Goal: Information Seeking & Learning: Learn about a topic

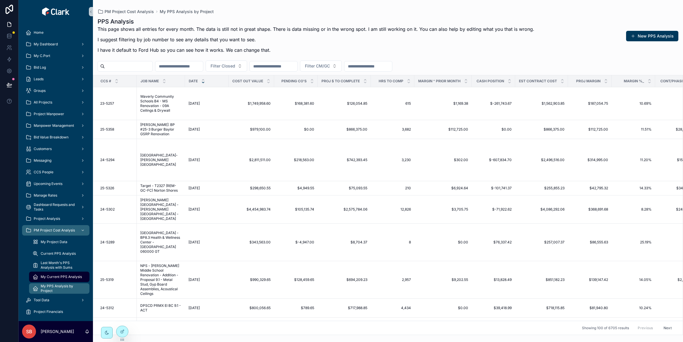
click at [51, 276] on span "My Current PPS Analysis" at bounding box center [61, 276] width 41 height 5
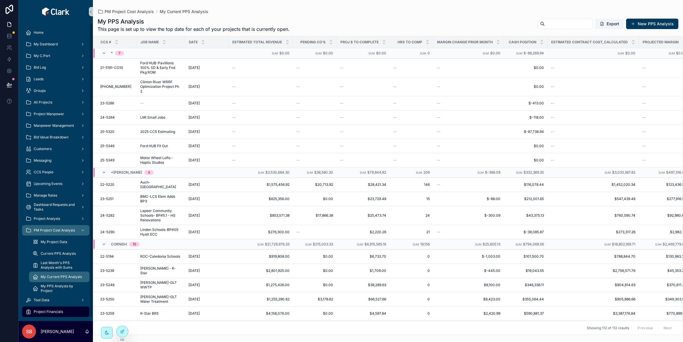
click at [57, 313] on span "Project Financials" at bounding box center [48, 311] width 29 height 5
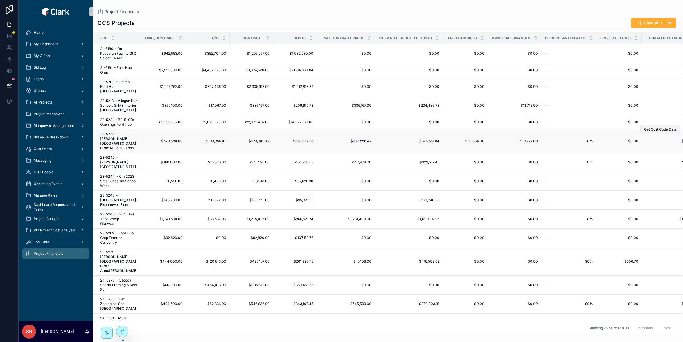
click at [645, 128] on span "Get Cost Code Data" at bounding box center [660, 129] width 33 height 5
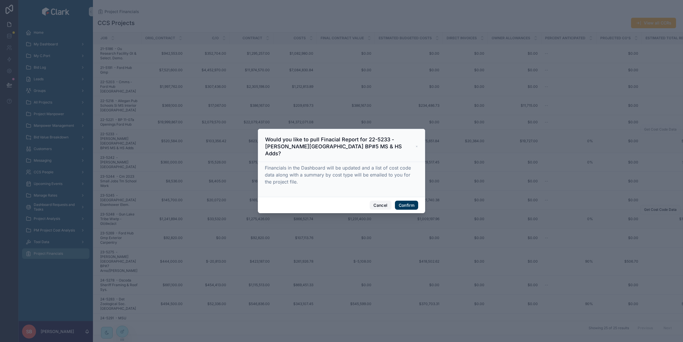
click at [379, 202] on button "Cancel" at bounding box center [381, 204] width 22 height 9
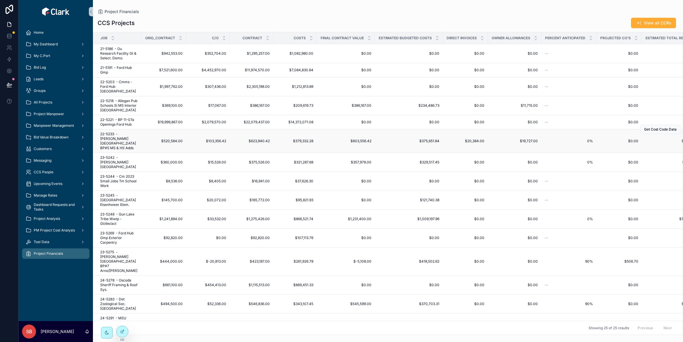
click at [121, 139] on span "22-5233 - [PERSON_NAME][GEOGRAPHIC_DATA] BP#5 MS & HS Adds" at bounding box center [119, 141] width 38 height 19
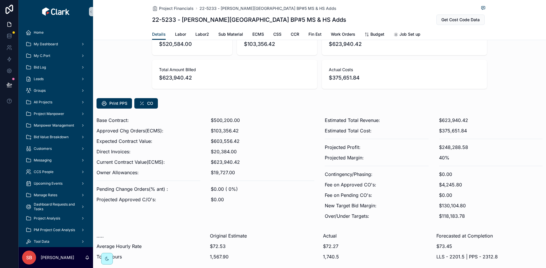
scroll to position [29, 0]
click at [99, 223] on div "Base Contract: Approved Chg Orders(ECMS): Expected Contract Value: Direct Invoi…" at bounding box center [148, 169] width 111 height 111
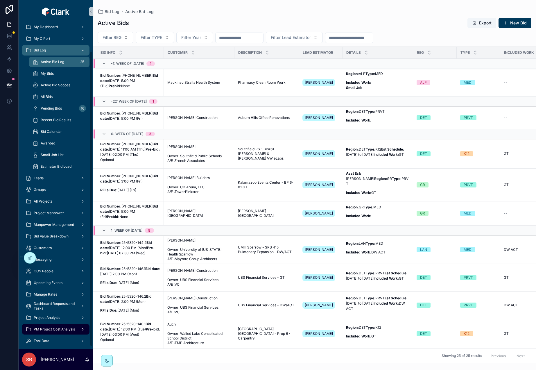
scroll to position [33, 0]
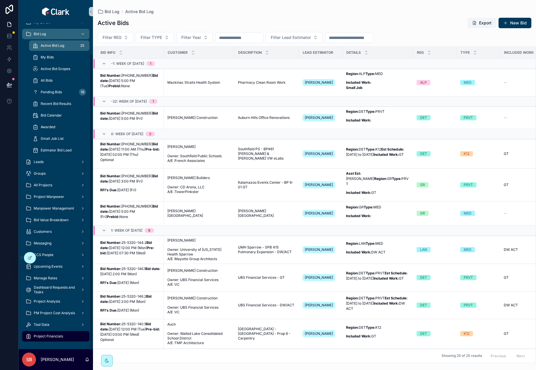
click at [51, 335] on span "Project Financials" at bounding box center [48, 336] width 29 height 5
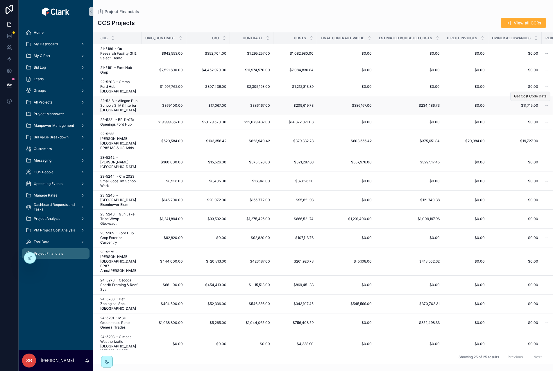
click at [526, 96] on span "Get Cost Code Data" at bounding box center [530, 96] width 33 height 5
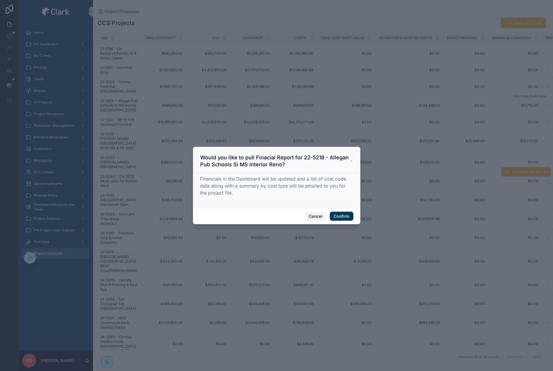
drag, startPoint x: 316, startPoint y: 215, endPoint x: 279, endPoint y: 176, distance: 54.1
click at [315, 214] on button "Cancel" at bounding box center [316, 216] width 22 height 9
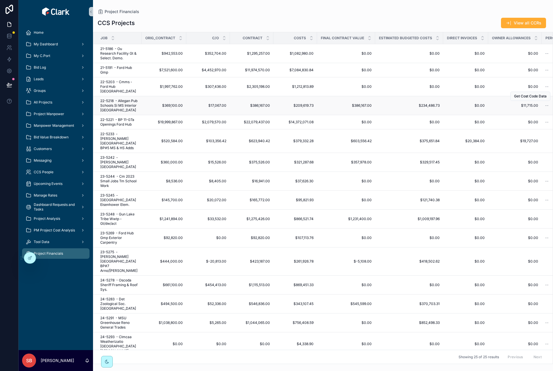
click at [124, 106] on span "22-5218 - Allegan Pub Schools Si MS Interior [GEOGRAPHIC_DATA]" at bounding box center [119, 105] width 38 height 14
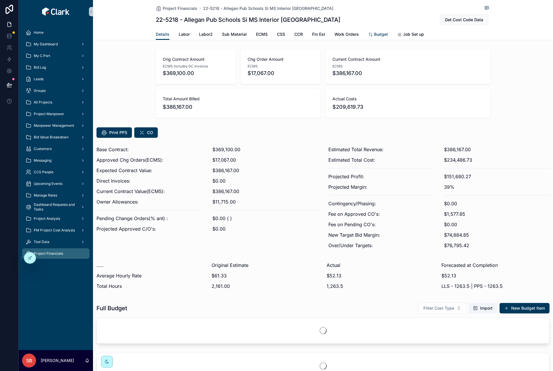
click at [375, 31] on link "Budget" at bounding box center [378, 35] width 20 height 12
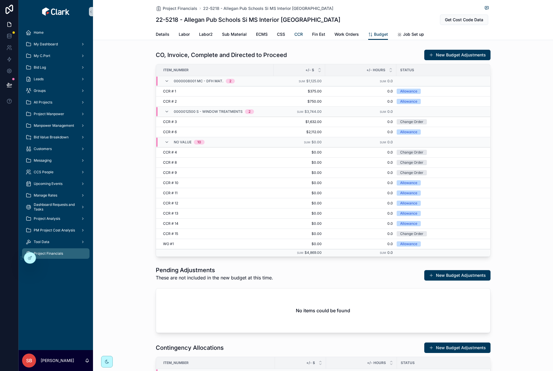
click at [298, 33] on span "CCR" at bounding box center [298, 34] width 8 height 6
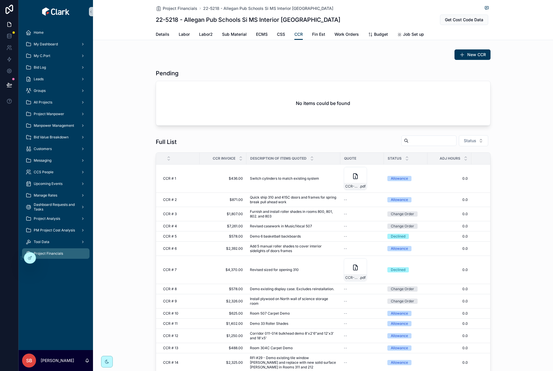
drag, startPoint x: 429, startPoint y: 177, endPoint x: 426, endPoint y: 177, distance: 2.9
click at [431, 177] on span "0.0" at bounding box center [449, 178] width 37 height 5
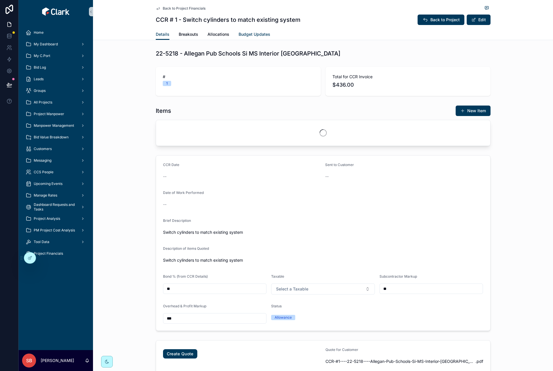
click at [255, 36] on span "Budget Updates" at bounding box center [255, 34] width 32 height 6
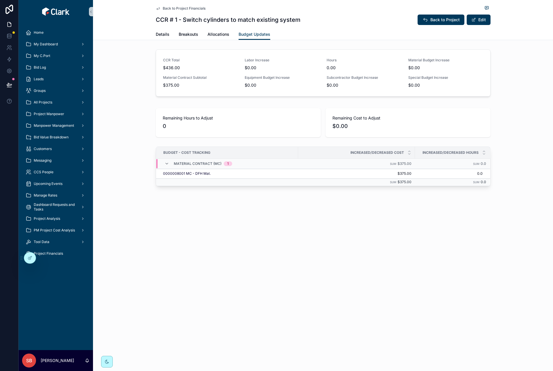
click at [173, 8] on span "Back to Project Financials" at bounding box center [184, 8] width 43 height 5
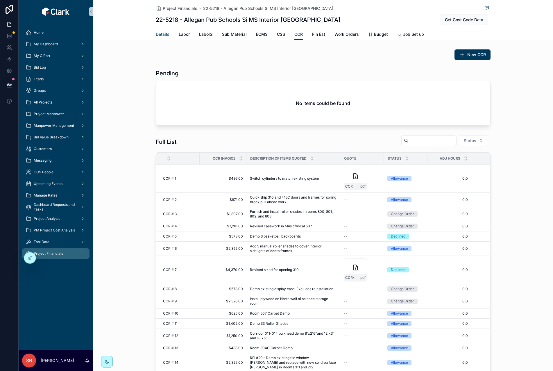
click at [160, 35] on span "Details" at bounding box center [163, 34] width 14 height 6
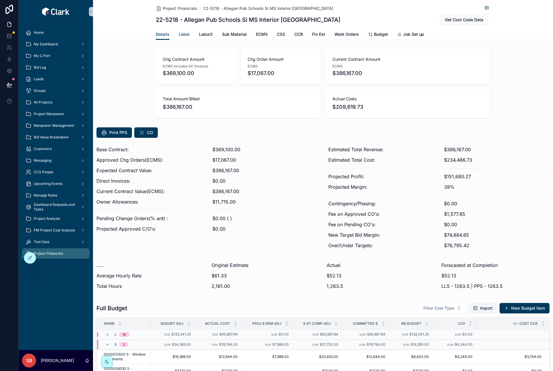
click at [181, 35] on span "Labor" at bounding box center [184, 34] width 11 height 6
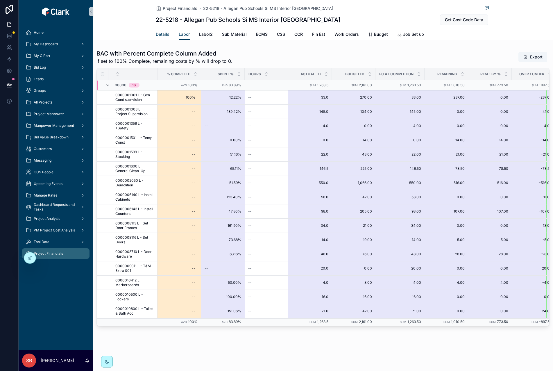
click at [164, 34] on span "Details" at bounding box center [163, 34] width 14 height 6
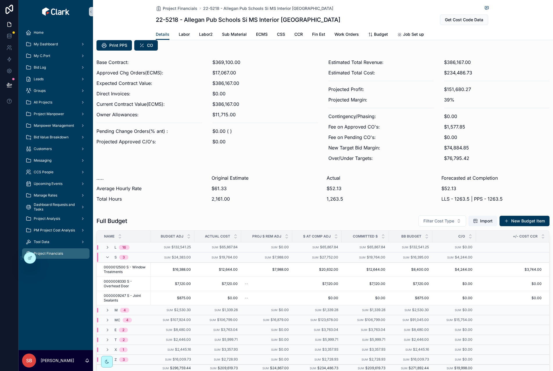
scroll to position [203, 0]
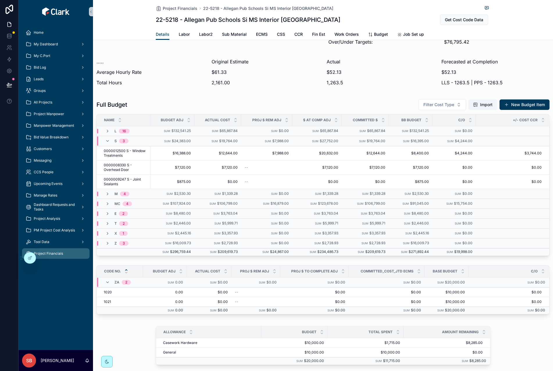
click at [105, 140] on div "S 3" at bounding box center [116, 140] width 37 height 9
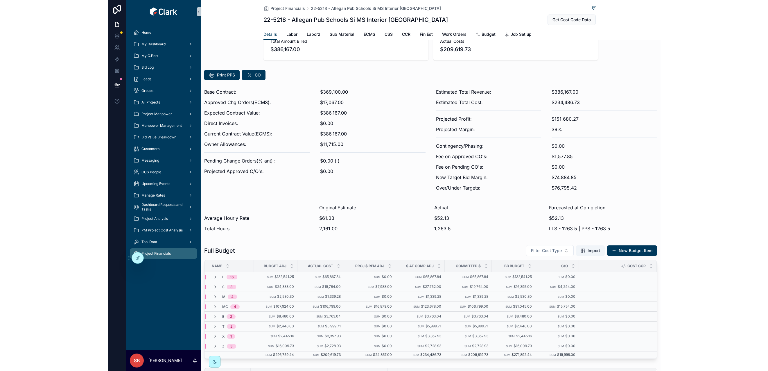
scroll to position [0, 0]
